Goal: Task Accomplishment & Management: Manage account settings

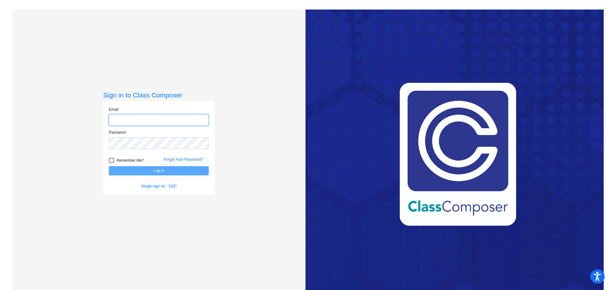
type input "[EMAIL_ADDRESS][DOMAIN_NAME]"
click at [143, 170] on button "Log In" at bounding box center [159, 170] width 100 height 9
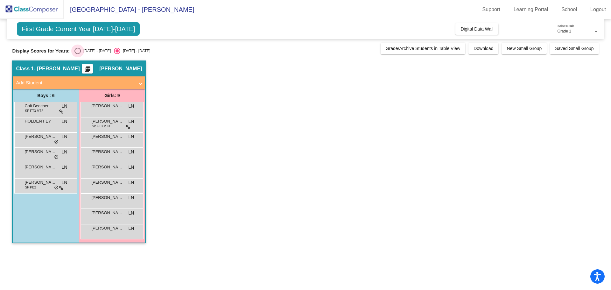
click at [75, 54] on div "Select an option" at bounding box center [77, 51] width 6 height 6
click at [77, 54] on input "[DATE] - [DATE]" at bounding box center [77, 54] width 0 height 0
radio input "true"
